Goal: Navigation & Orientation: Find specific page/section

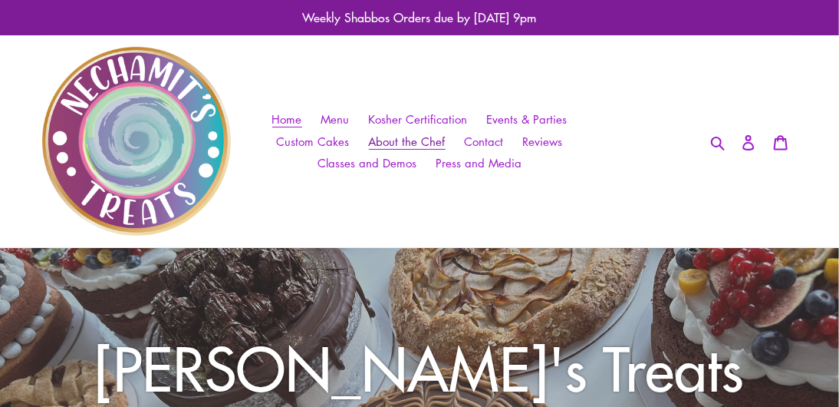
click at [388, 143] on span "About the Chef" at bounding box center [407, 141] width 77 height 16
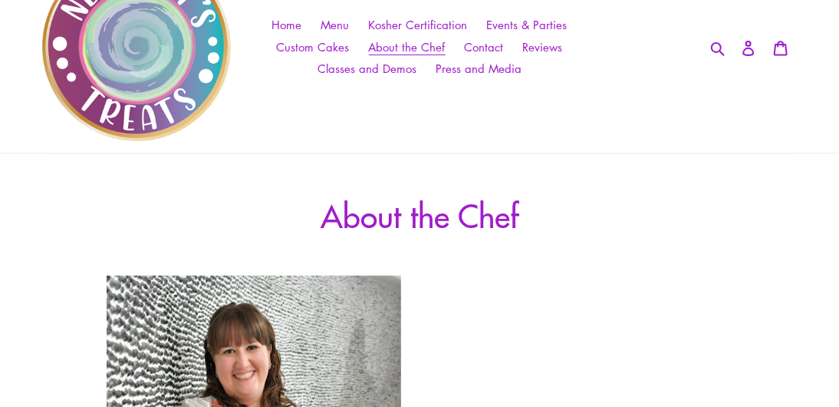
click at [388, 143] on nav "Home Menu Kosher Certification Events & Parties Custom Cakes About the Chef Con…" at bounding box center [419, 47] width 377 height 212
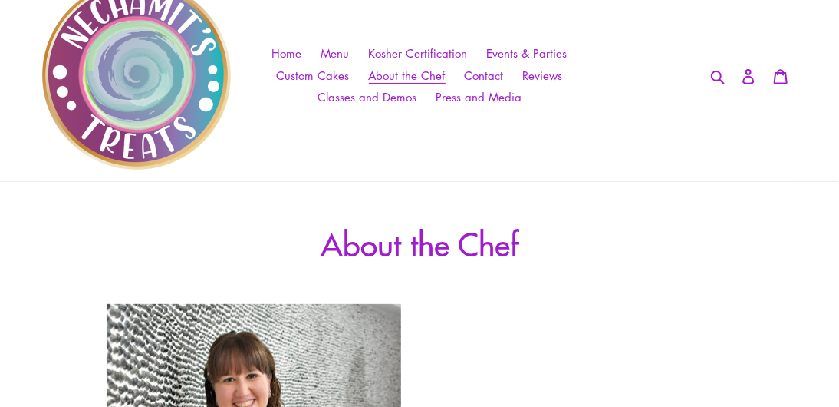
scroll to position [64, 0]
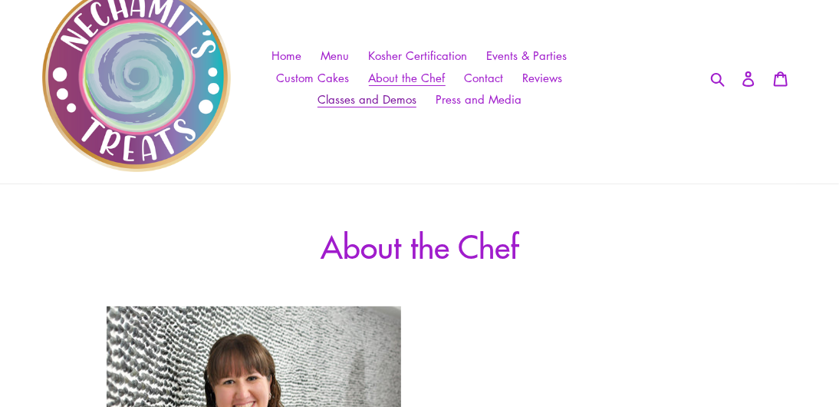
click at [355, 97] on span "Classes and Demos" at bounding box center [367, 99] width 99 height 16
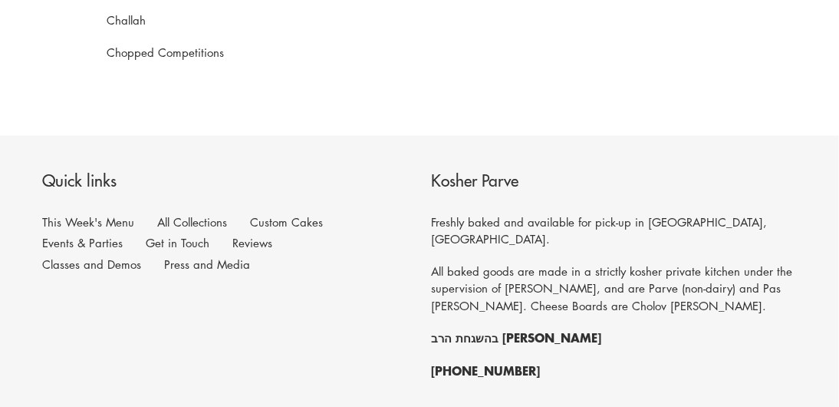
scroll to position [921, 0]
